Goal: Task Accomplishment & Management: Manage account settings

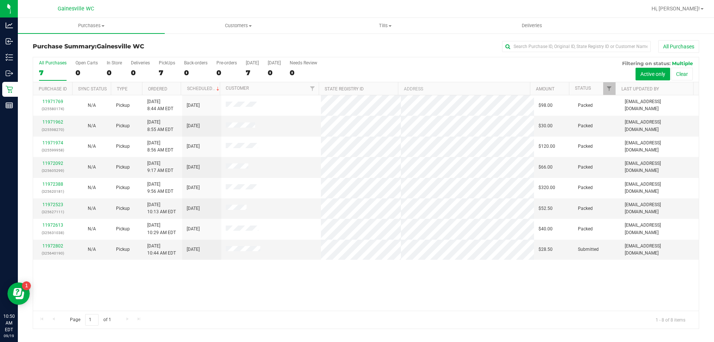
click at [100, 67] on div "All Purchases 7 Open Carts 0 In Store 0 Deliveries 0 PickUps 7 Back-orders 0 Pr…" at bounding box center [366, 69] width 666 height 25
click at [110, 68] on div "0" at bounding box center [114, 72] width 15 height 9
click at [0, 0] on input "In Store 0" at bounding box center [0, 0] width 0 height 0
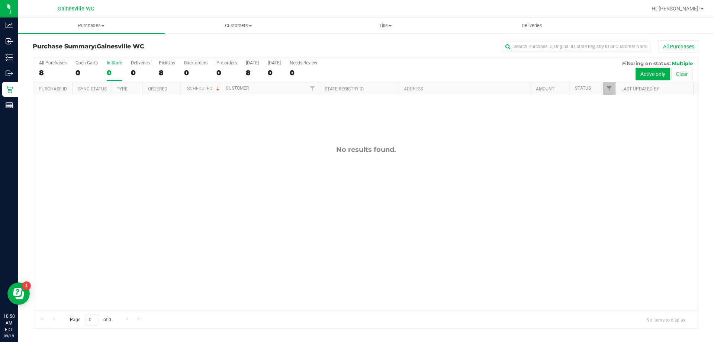
click at [48, 69] on div "8" at bounding box center [53, 72] width 28 height 9
click at [0, 0] on input "All Purchases 8" at bounding box center [0, 0] width 0 height 0
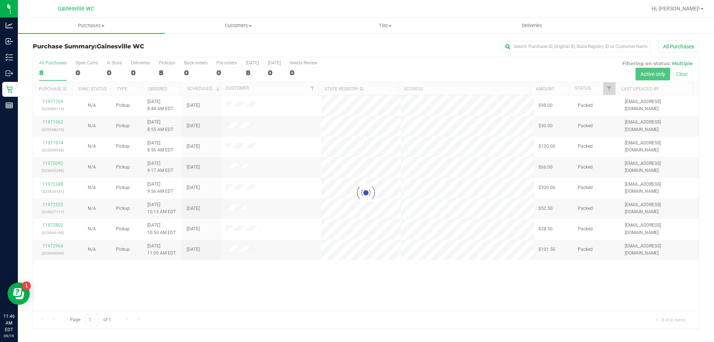
drag, startPoint x: 315, startPoint y: 280, endPoint x: 311, endPoint y: 284, distance: 6.1
click at [313, 280] on div at bounding box center [366, 192] width 666 height 271
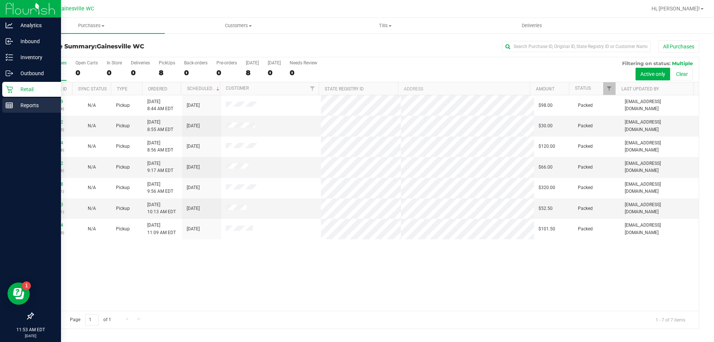
click at [22, 106] on p "Reports" at bounding box center [35, 105] width 45 height 9
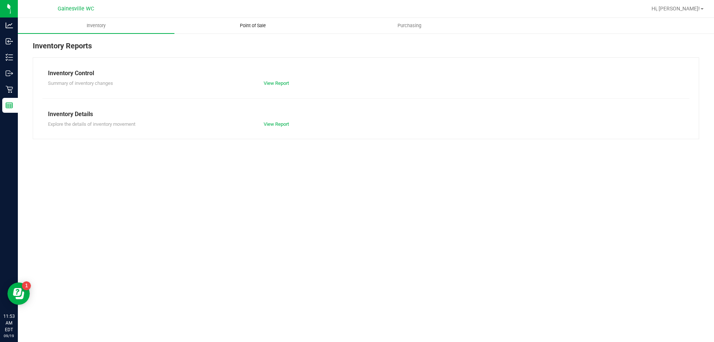
click at [261, 27] on span "Point of Sale" at bounding box center [253, 25] width 46 height 7
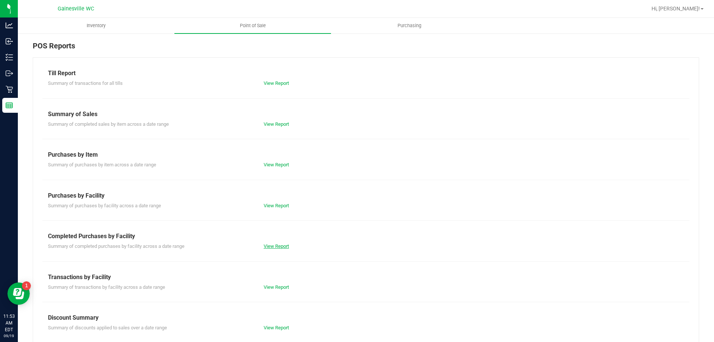
click at [268, 248] on link "View Report" at bounding box center [276, 246] width 25 height 6
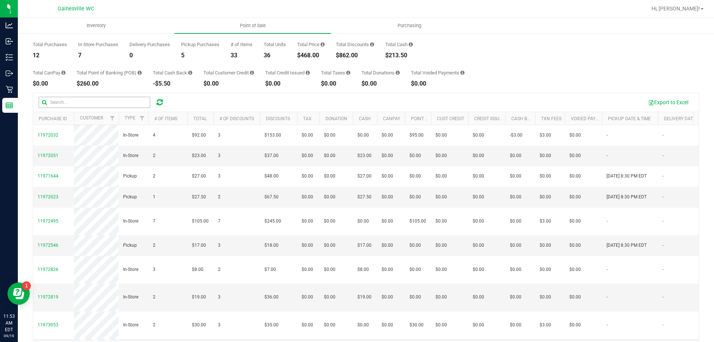
scroll to position [19, 0]
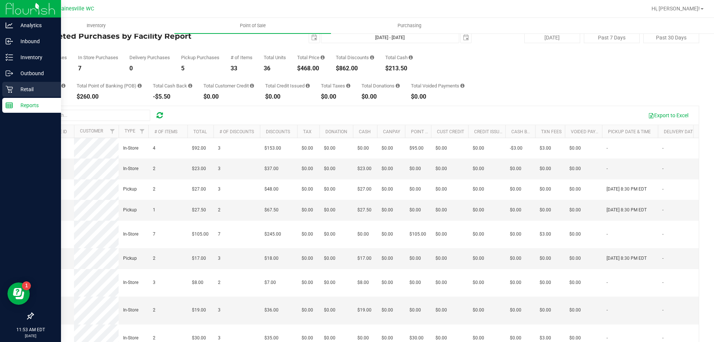
click at [17, 91] on p "Retail" at bounding box center [35, 89] width 45 height 9
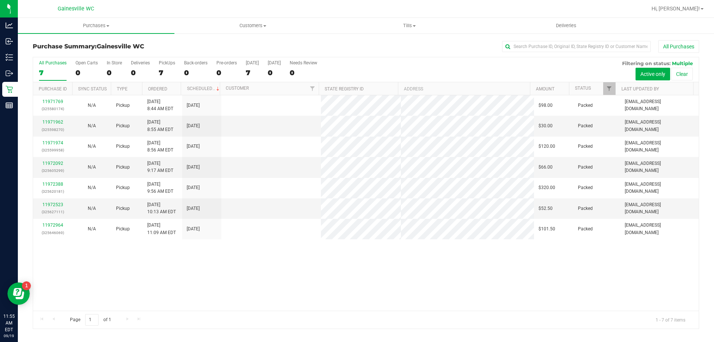
drag, startPoint x: 229, startPoint y: 275, endPoint x: 230, endPoint y: 271, distance: 3.9
click at [229, 275] on div "11971769 (325580174) N/A Pickup [DATE] 8:44 AM EDT 9/19/2025 $98.00 Packed [EMA…" at bounding box center [366, 202] width 666 height 215
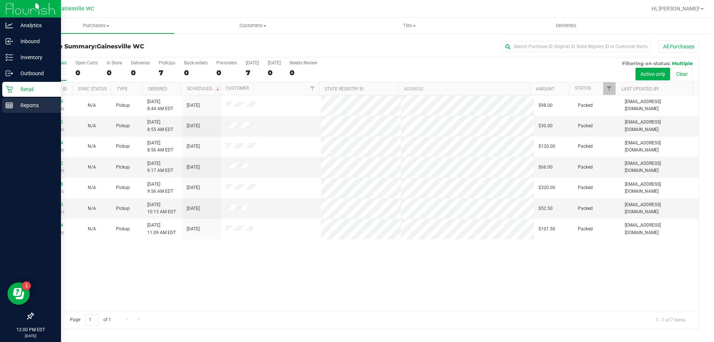
click at [0, 108] on link "Reports" at bounding box center [30, 106] width 61 height 16
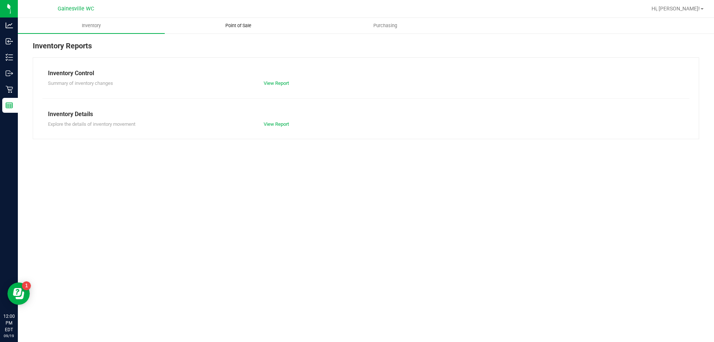
click at [235, 27] on span "Point of Sale" at bounding box center [238, 25] width 46 height 7
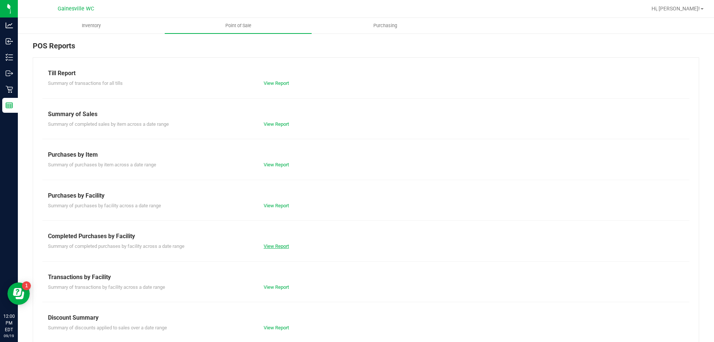
click at [268, 244] on link "View Report" at bounding box center [276, 246] width 25 height 6
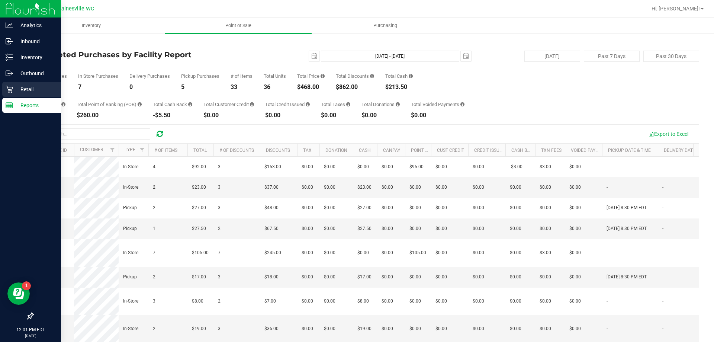
click at [10, 90] on icon at bounding box center [9, 89] width 7 height 7
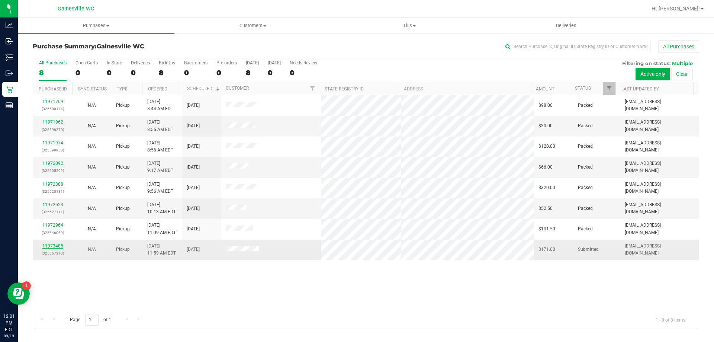
click at [60, 243] on link "11973485" at bounding box center [52, 245] width 21 height 5
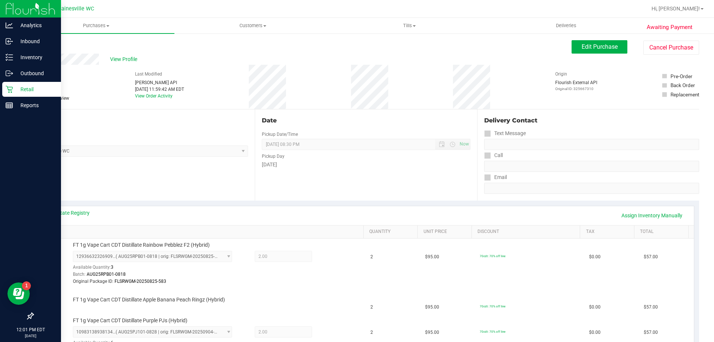
click at [5, 89] on div "Retail" at bounding box center [31, 89] width 59 height 15
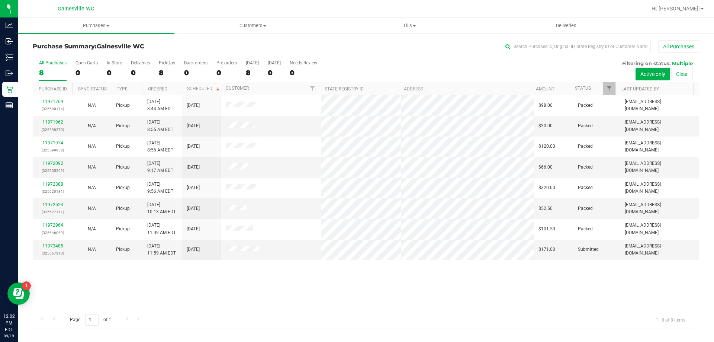
click at [360, 291] on div "11971769 (325580174) N/A Pickup [DATE] 8:44 AM EDT 9/19/2025 $98.00 Packed [EMA…" at bounding box center [366, 202] width 666 height 215
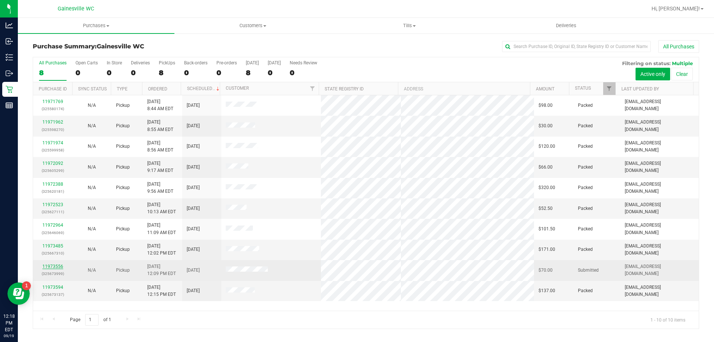
click at [55, 267] on link "11973556" at bounding box center [52, 266] width 21 height 5
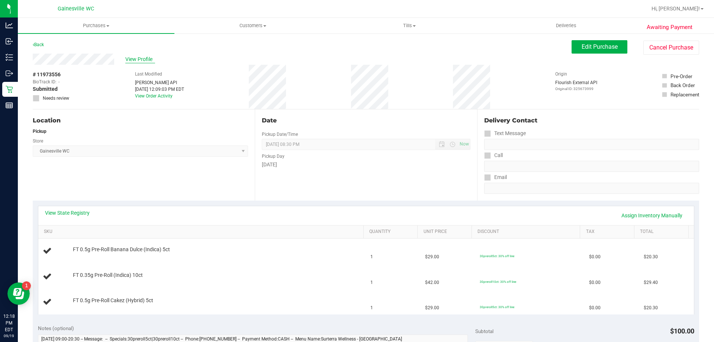
click at [145, 56] on span "View Profile" at bounding box center [140, 59] width 30 height 8
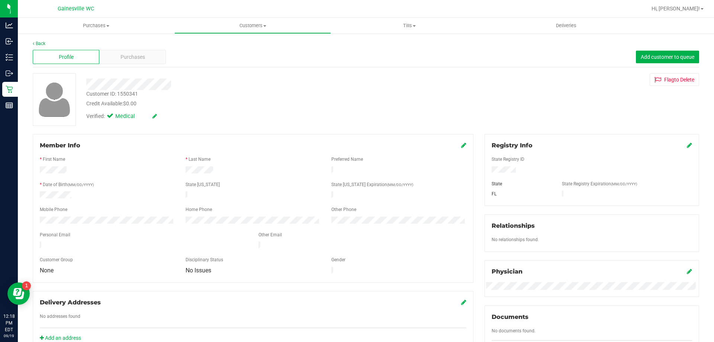
click at [134, 94] on div "Customer ID: 1550341" at bounding box center [112, 94] width 52 height 8
copy div "1550341"
click at [138, 52] on div "Purchases" at bounding box center [132, 57] width 67 height 14
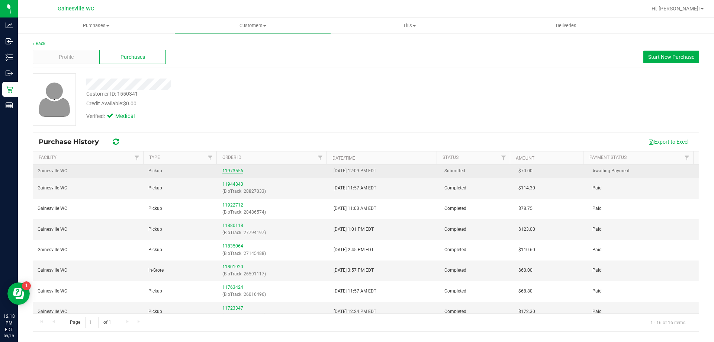
click at [235, 170] on link "11973556" at bounding box center [232, 170] width 21 height 5
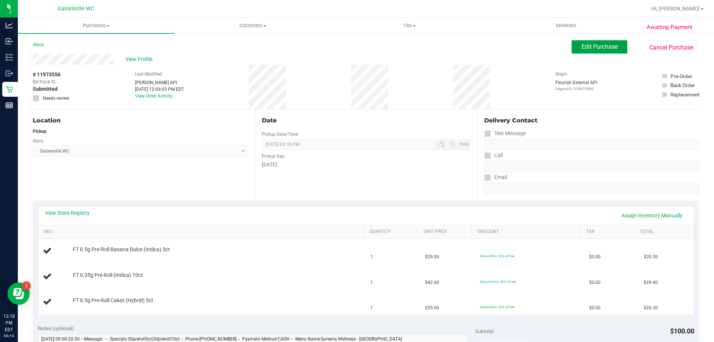
click at [598, 48] on span "Edit Purchase" at bounding box center [600, 46] width 36 height 7
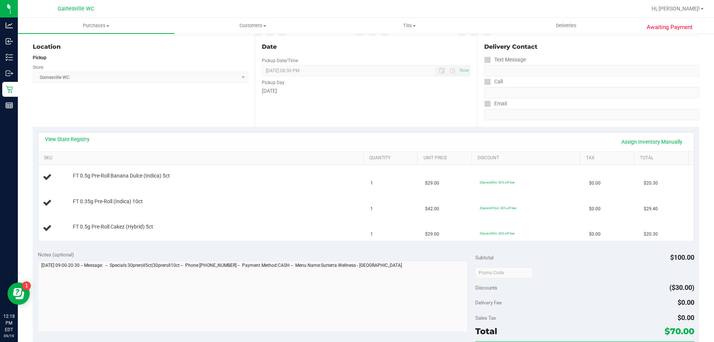
scroll to position [74, 0]
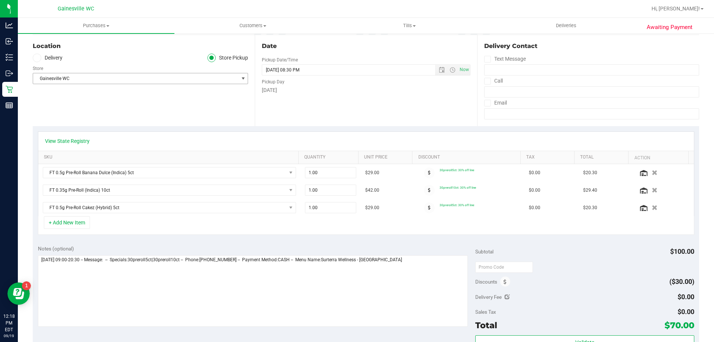
scroll to position [37, 0]
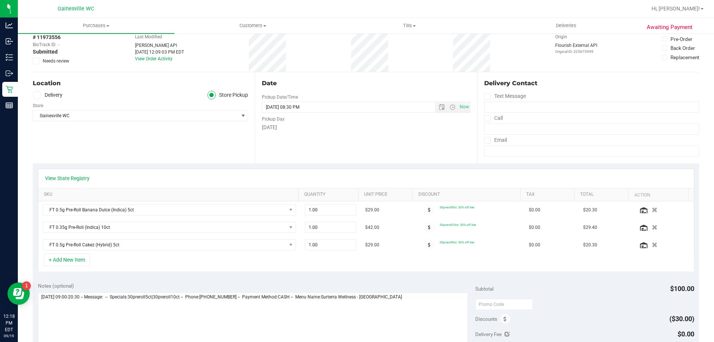
click at [68, 60] on span "Needs review" at bounding box center [56, 61] width 26 height 7
click at [0, 0] on input "Needs review" at bounding box center [0, 0] width 0 height 0
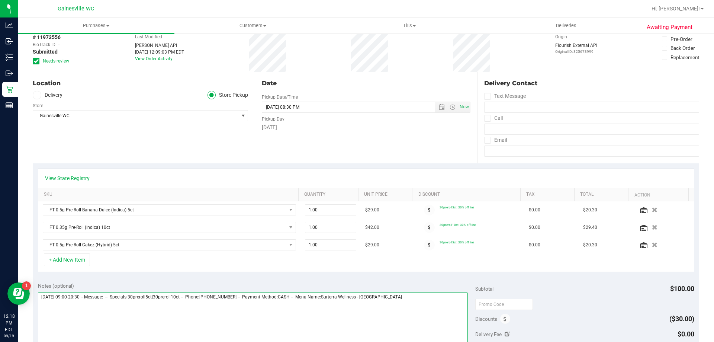
click at [409, 293] on textarea at bounding box center [253, 327] width 430 height 71
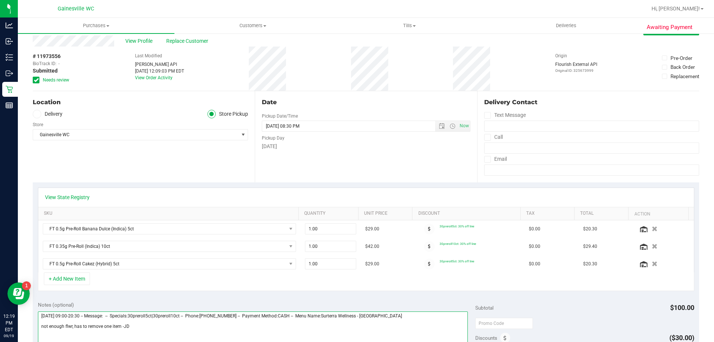
scroll to position [0, 0]
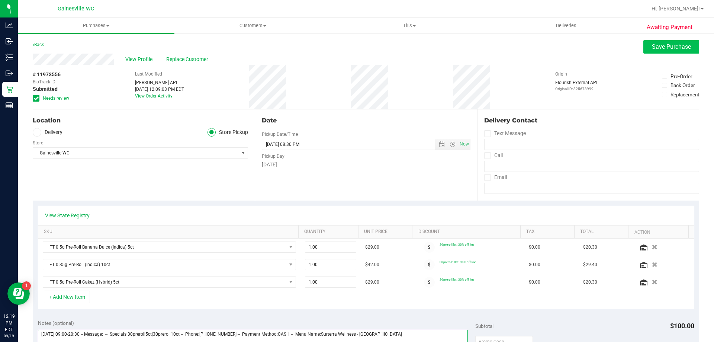
type textarea "[DATE] 09:00-20:30 -- Message: -- Specials:30preroll5ct|30preroll10ct -- Phone:…"
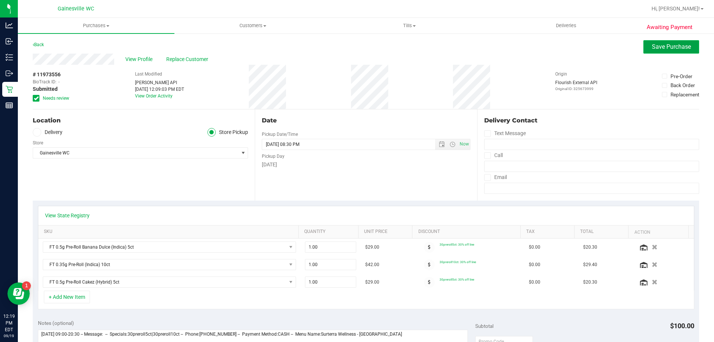
click at [662, 45] on span "Save Purchase" at bounding box center [671, 46] width 39 height 7
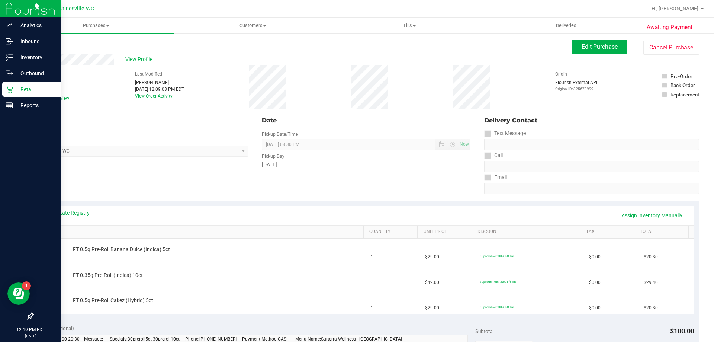
click at [12, 86] on icon at bounding box center [9, 89] width 7 height 7
